Goal: Task Accomplishment & Management: Use online tool/utility

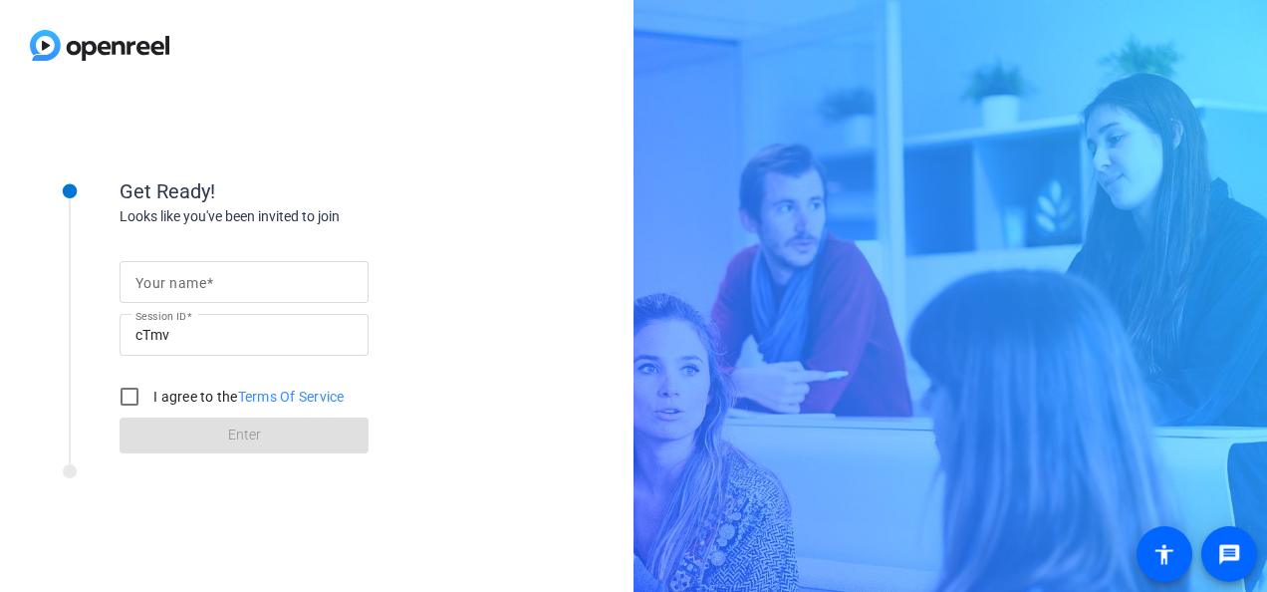
click at [181, 277] on mat-label "Your name" at bounding box center [170, 283] width 71 height 16
click at [181, 277] on input "Your name" at bounding box center [243, 282] width 217 height 24
type input "Nav"
click at [131, 402] on input "I agree to the Terms Of Service" at bounding box center [130, 397] width 40 height 40
checkbox input "true"
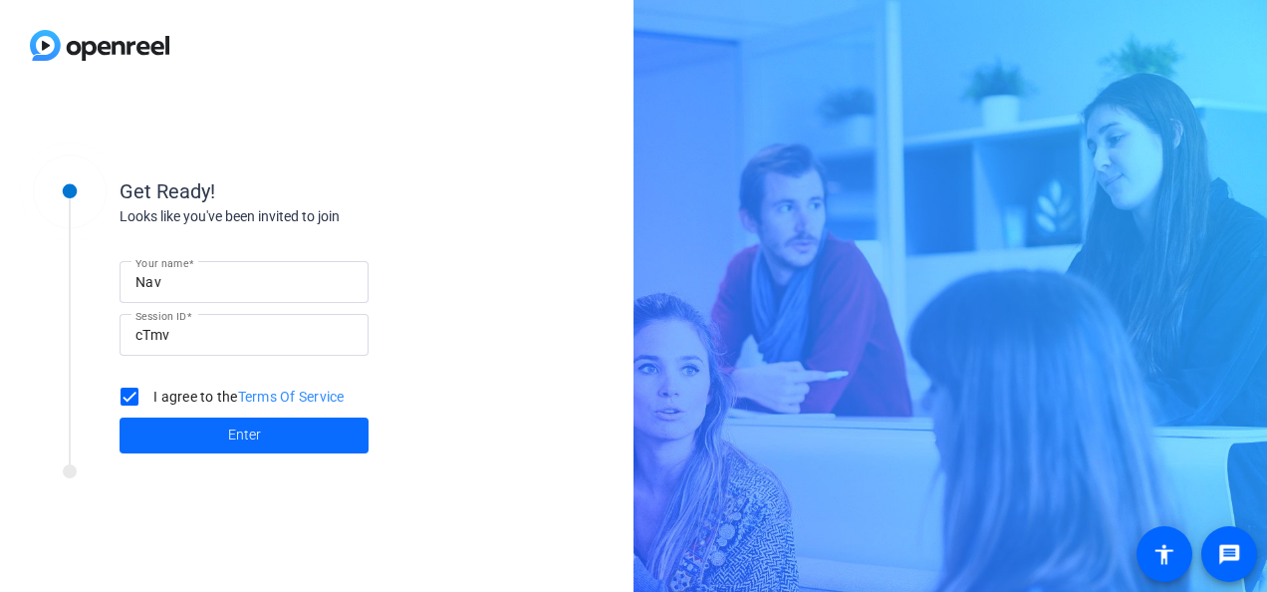
click at [229, 437] on span "Enter" at bounding box center [244, 434] width 33 height 21
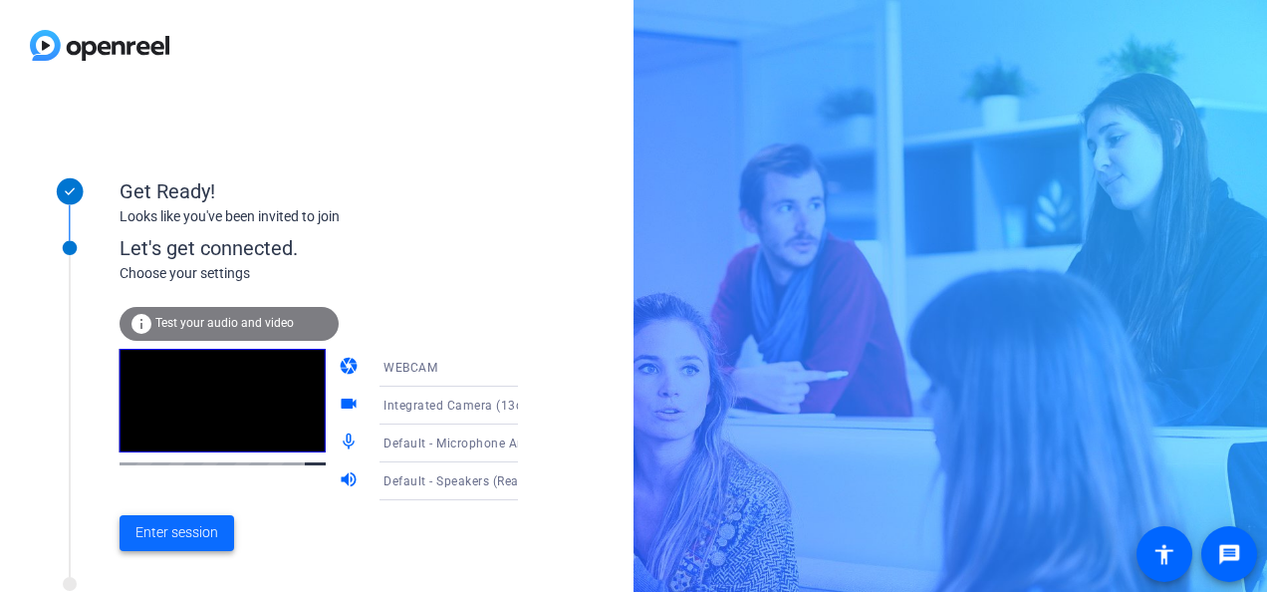
click at [172, 536] on span "Enter session" at bounding box center [176, 532] width 83 height 21
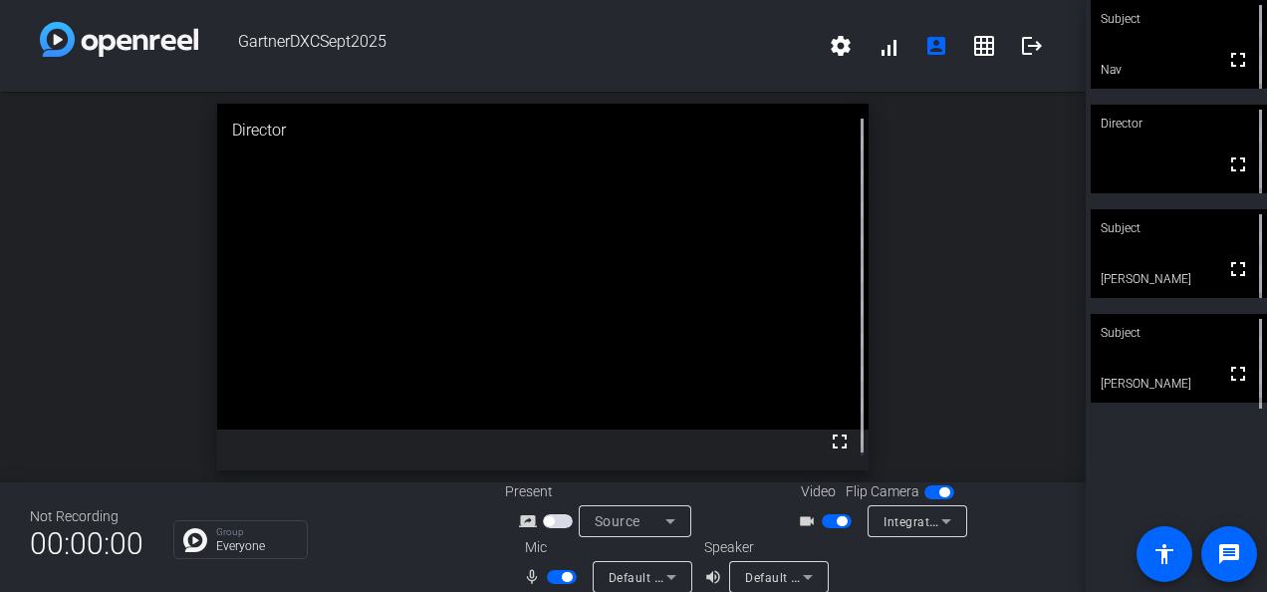
click at [550, 524] on span "button" at bounding box center [558, 521] width 30 height 14
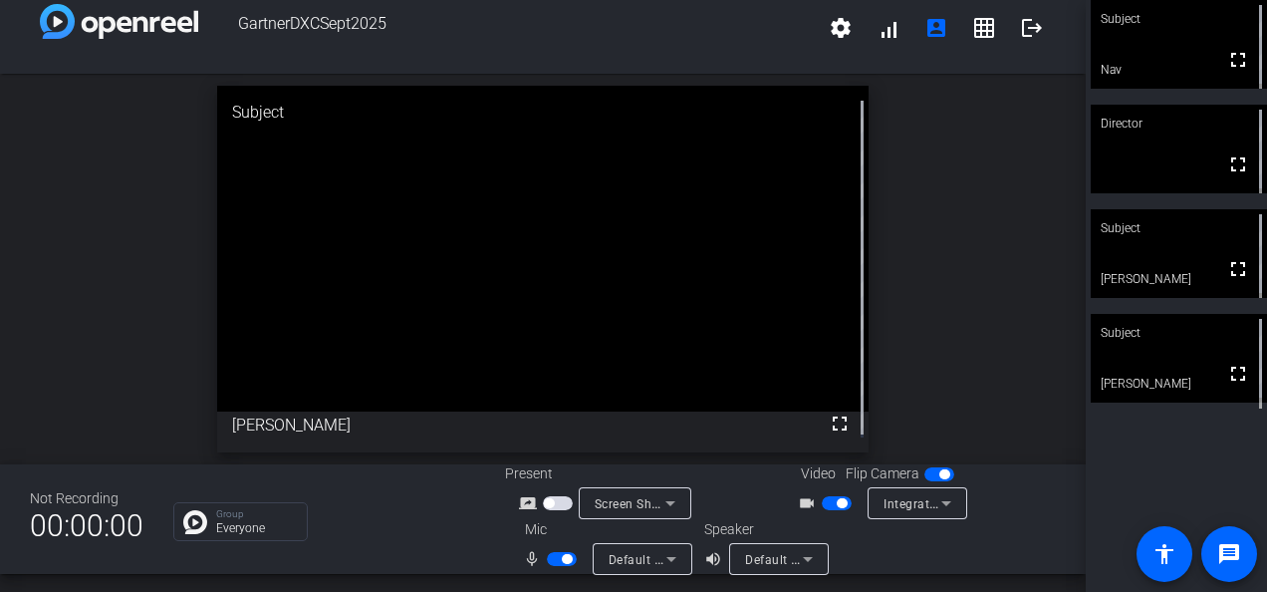
scroll to position [23, 0]
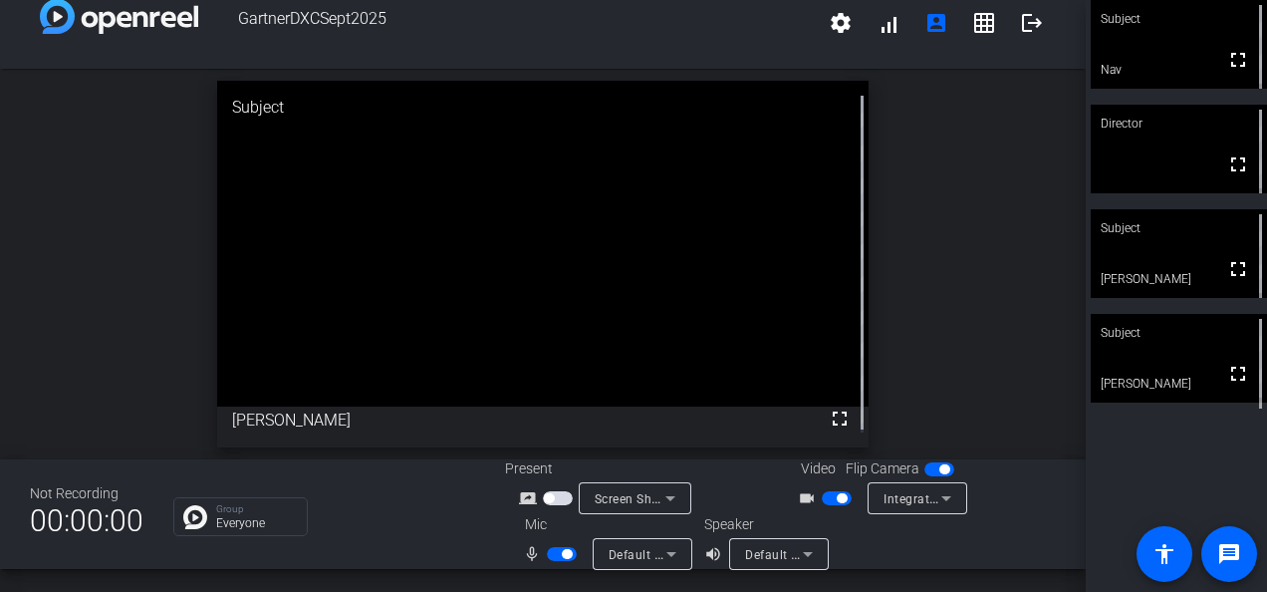
click at [834, 504] on span "button" at bounding box center [837, 498] width 30 height 14
click at [556, 555] on span "button" at bounding box center [562, 554] width 30 height 14
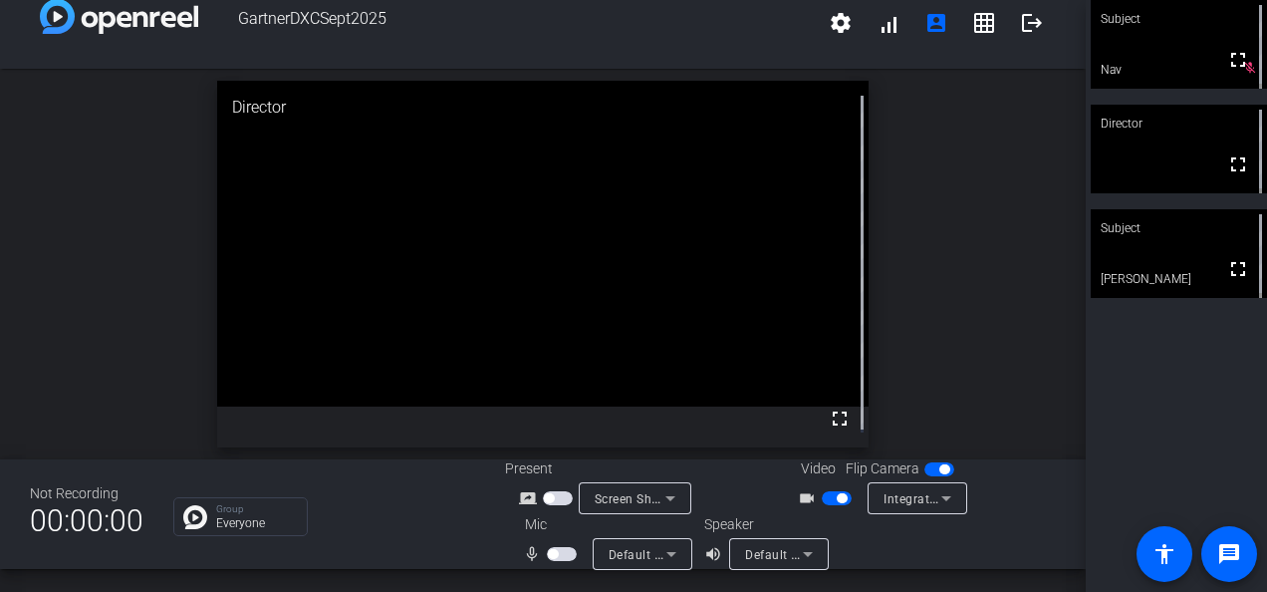
click at [556, 555] on span "button" at bounding box center [562, 554] width 30 height 14
click at [556, 556] on span "button" at bounding box center [562, 554] width 30 height 14
click at [550, 560] on mat-slide-toggle at bounding box center [564, 553] width 34 height 21
click at [555, 554] on span "button" at bounding box center [562, 554] width 30 height 14
click at [823, 497] on span "button" at bounding box center [837, 498] width 30 height 14
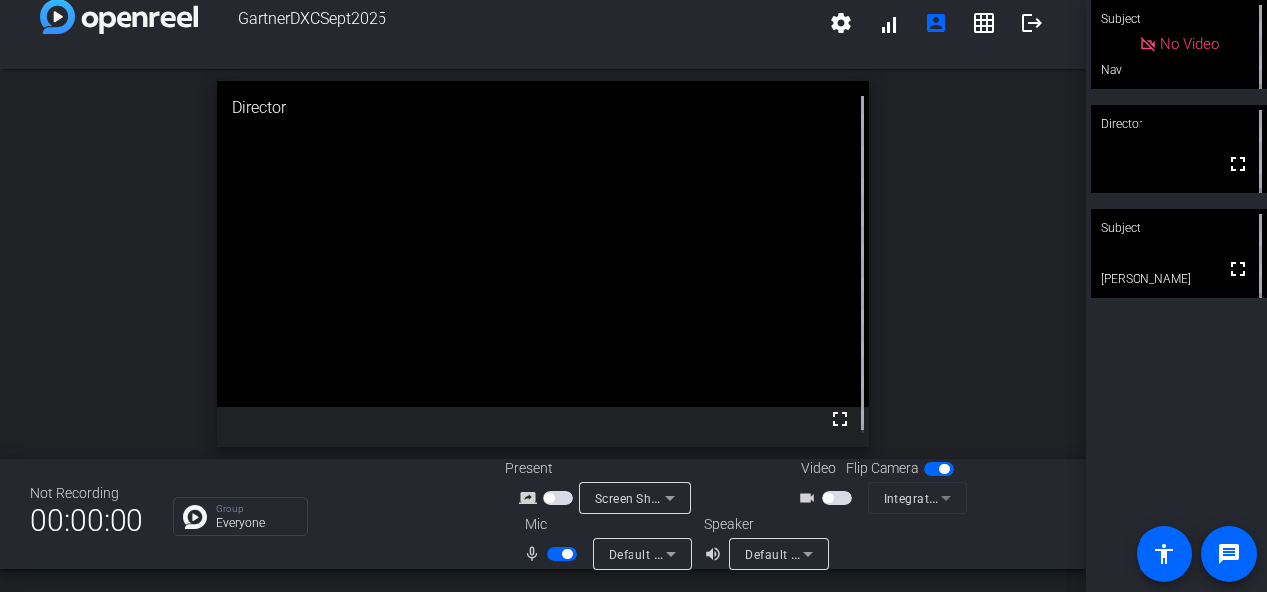
click at [823, 497] on span "button" at bounding box center [828, 498] width 10 height 10
click at [823, 497] on span "button" at bounding box center [837, 498] width 30 height 14
click at [554, 554] on span "button" at bounding box center [562, 554] width 30 height 14
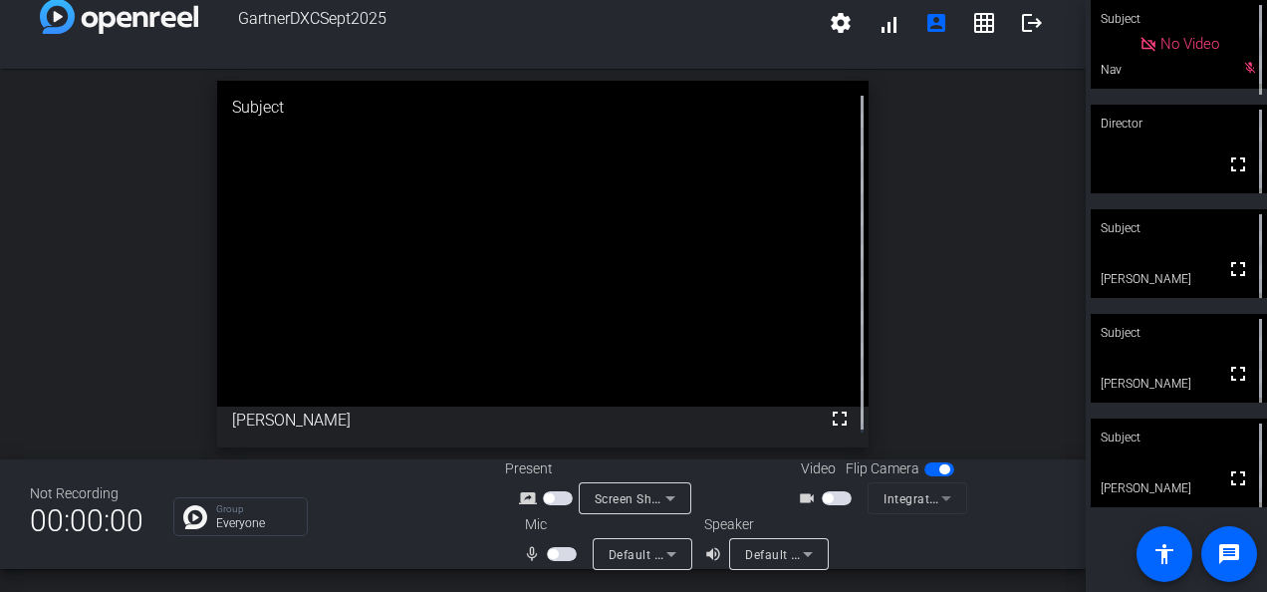
click at [552, 550] on span "button" at bounding box center [553, 554] width 10 height 10
click at [547, 552] on span "button" at bounding box center [562, 554] width 30 height 14
click at [548, 552] on span "button" at bounding box center [553, 554] width 10 height 10
click at [547, 552] on span "button" at bounding box center [562, 554] width 30 height 14
click at [555, 554] on span "button" at bounding box center [562, 554] width 30 height 14
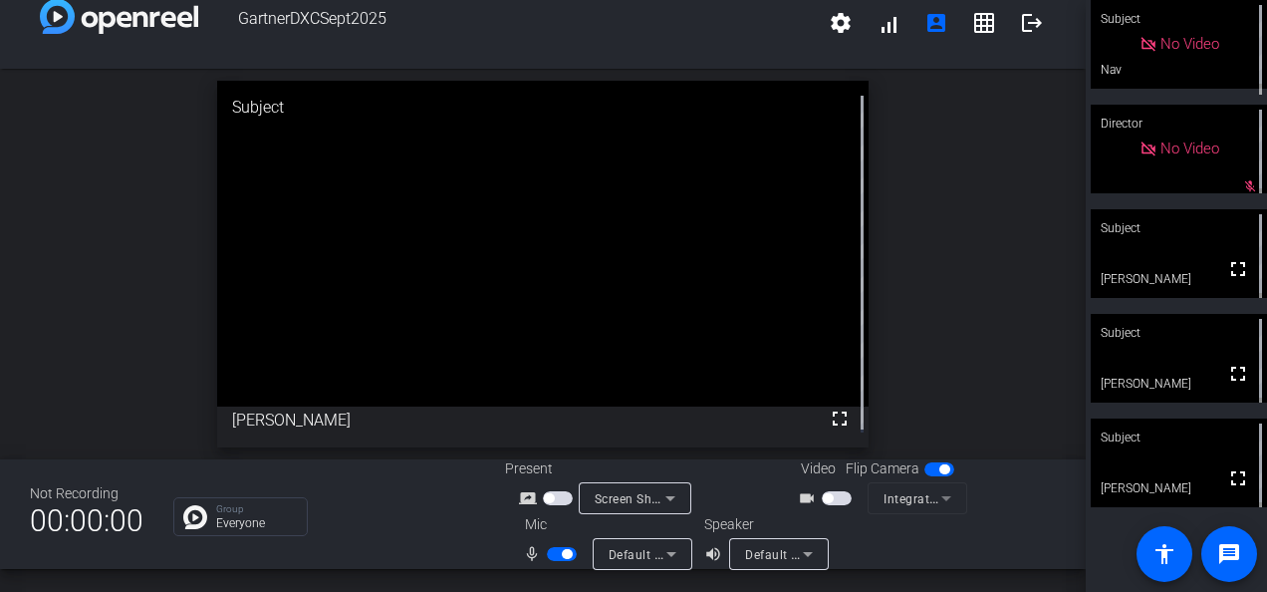
click at [547, 554] on span "button" at bounding box center [562, 554] width 30 height 14
click at [559, 552] on span "button" at bounding box center [562, 554] width 30 height 14
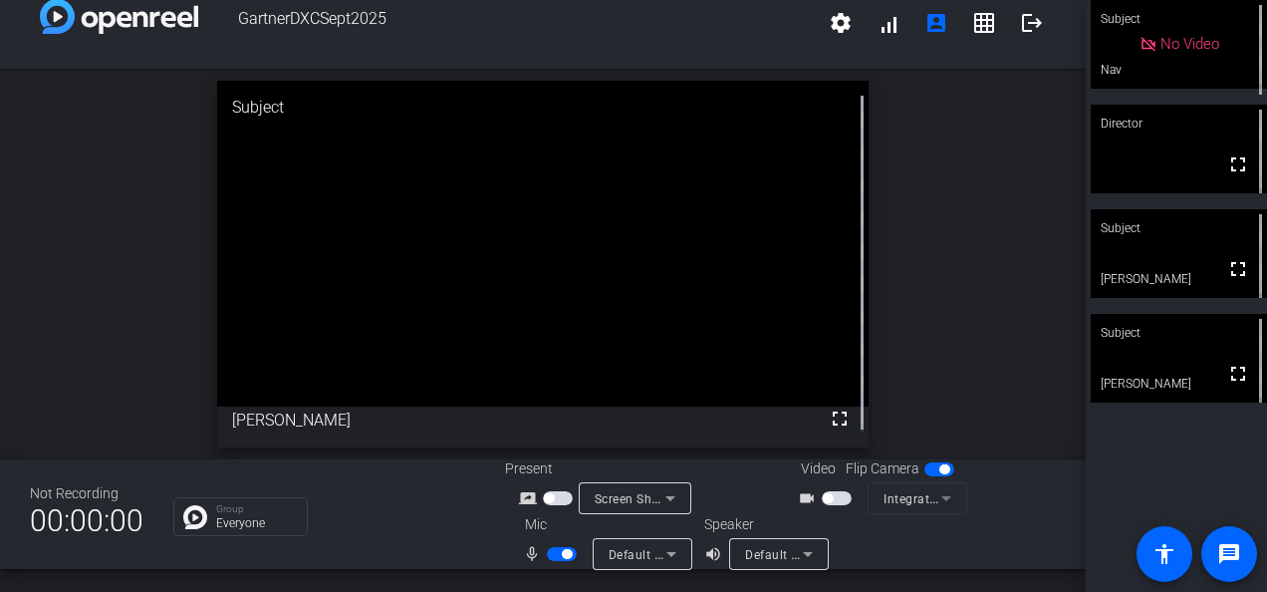
click at [555, 558] on span "button" at bounding box center [562, 554] width 30 height 14
click at [562, 552] on span "button" at bounding box center [562, 554] width 30 height 14
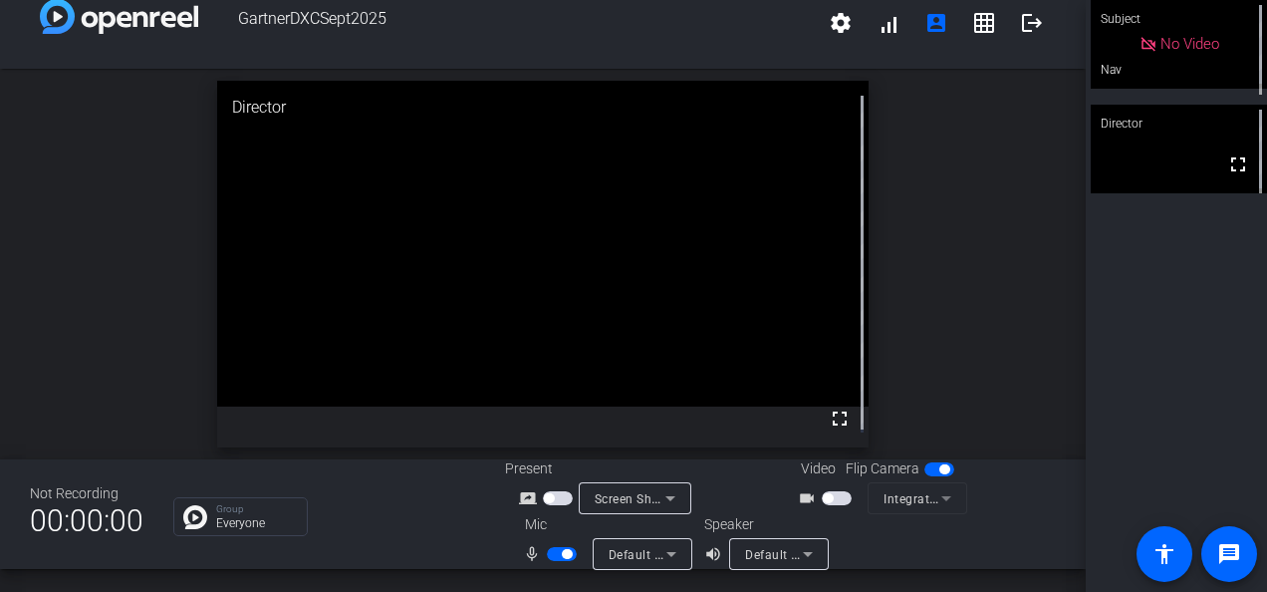
click at [569, 547] on button "button" at bounding box center [562, 554] width 30 height 14
